Goal: Find specific page/section

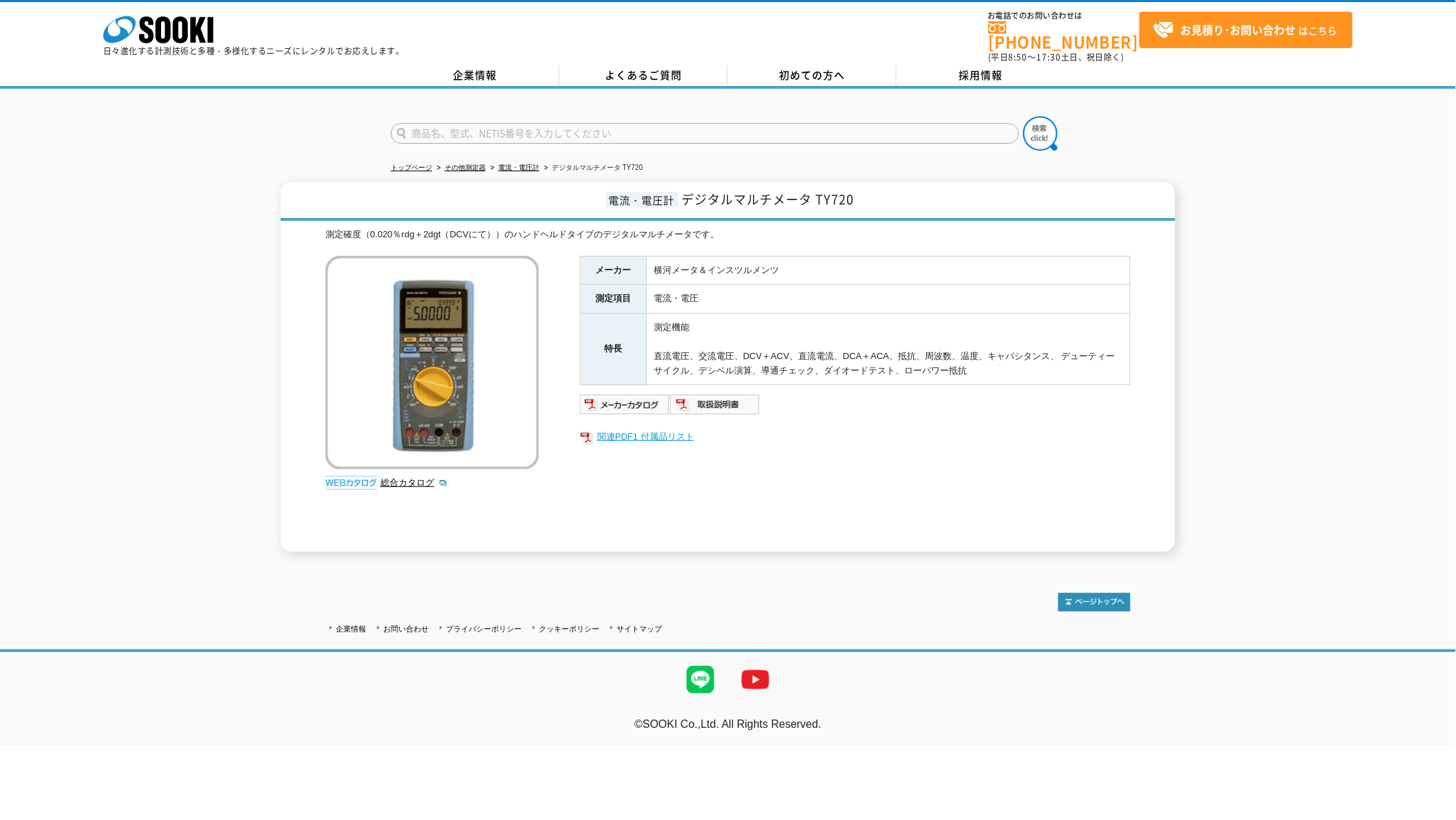
click at [673, 428] on link "関連PDF1 付属品リスト" at bounding box center [855, 437] width 551 height 18
click at [615, 124] on input "text" at bounding box center [705, 133] width 628 height 21
type input "４"
type input "商品名、型式、NETIS番号を入力してください"
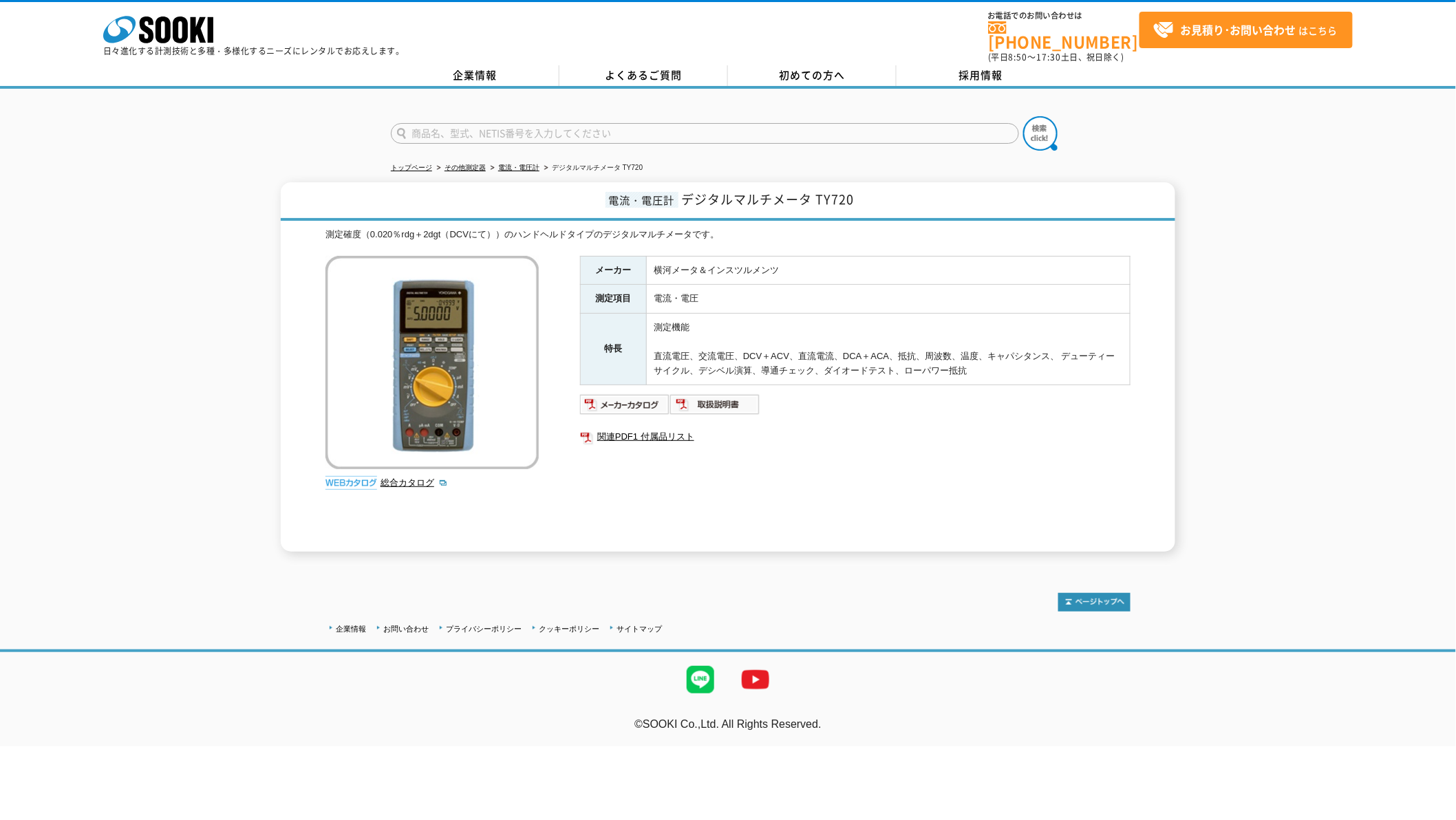
click at [1226, 140] on div "商品名、型式、NETIS番号を入力してください" at bounding box center [728, 122] width 1456 height 66
click at [876, 129] on input "text" at bounding box center [705, 133] width 628 height 21
type input "4375"
click at [1023, 116] on button at bounding box center [1039, 133] width 34 height 34
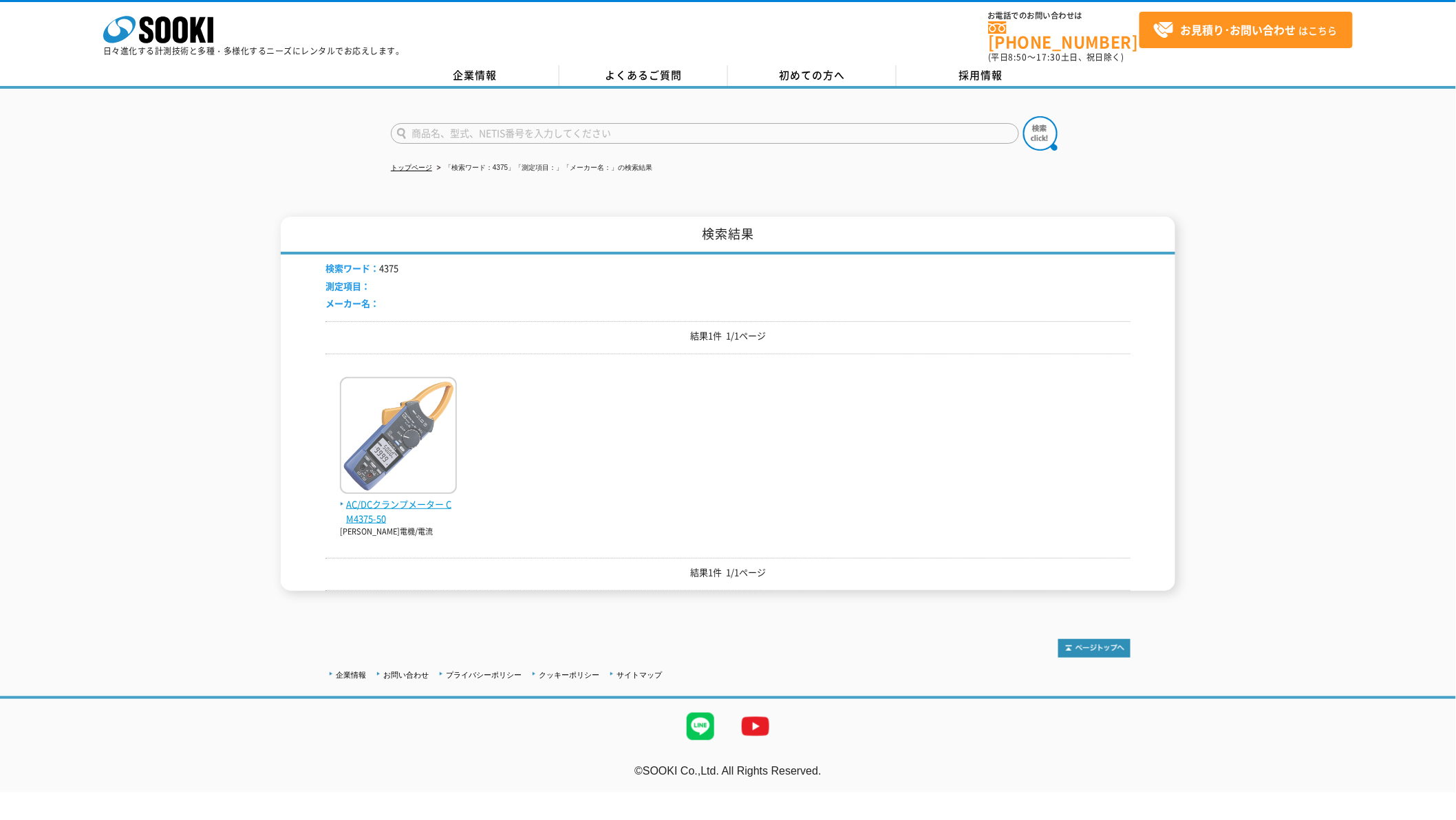
click at [399, 421] on img at bounding box center [399, 437] width 117 height 120
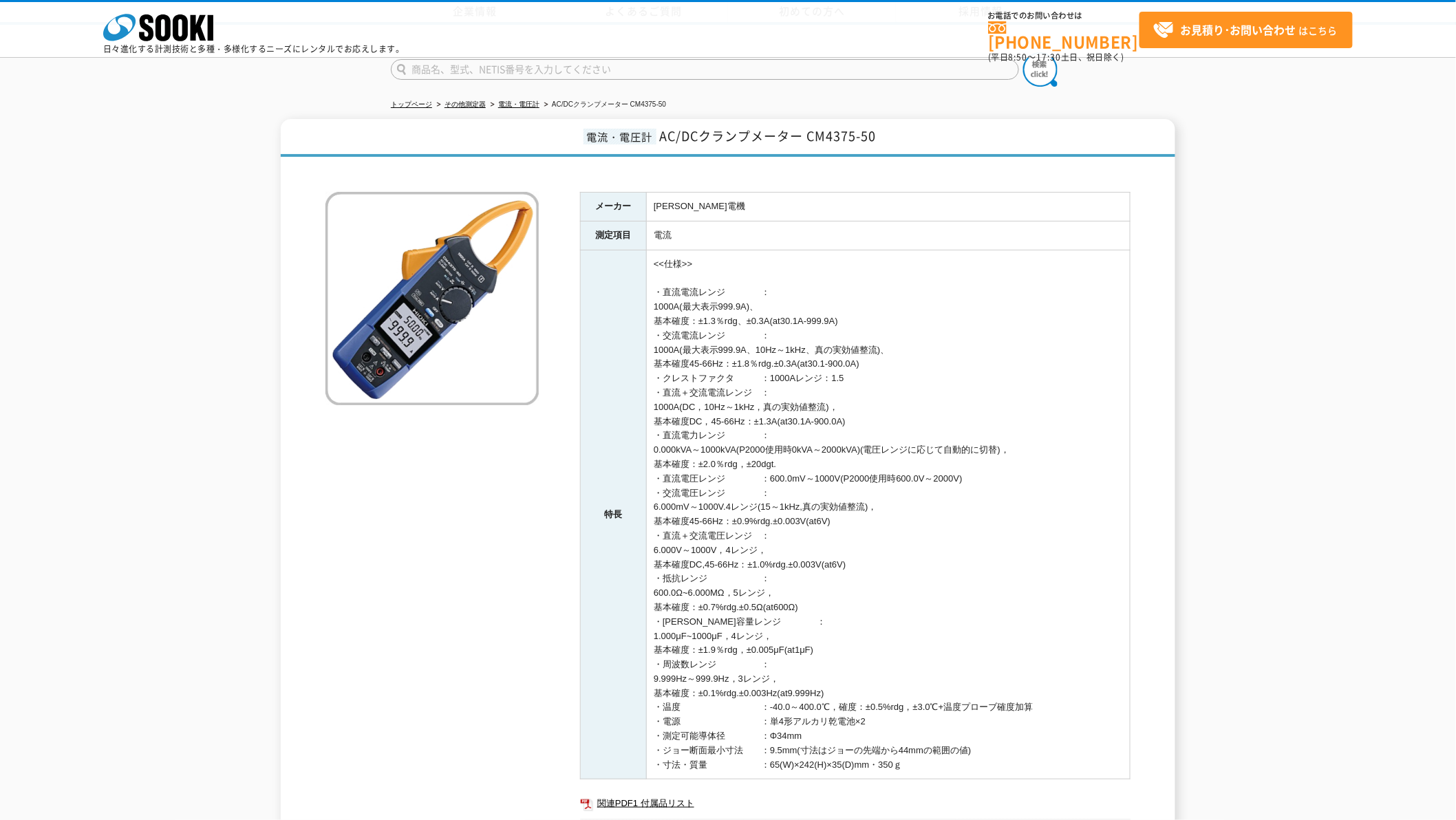
scroll to position [240, 0]
